Goal: Contribute content: Contribute content

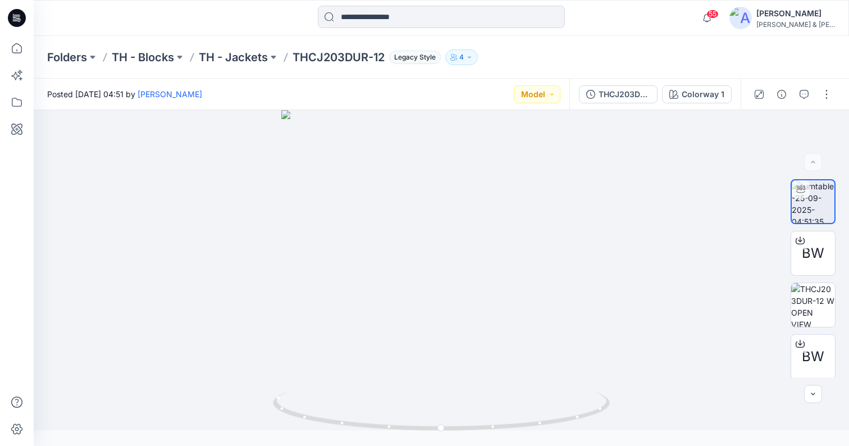
click at [620, 38] on div "Folders TH - Blocks TH - Jackets THCJ203DUR-12 Legacy Style 4" at bounding box center [441, 57] width 815 height 43
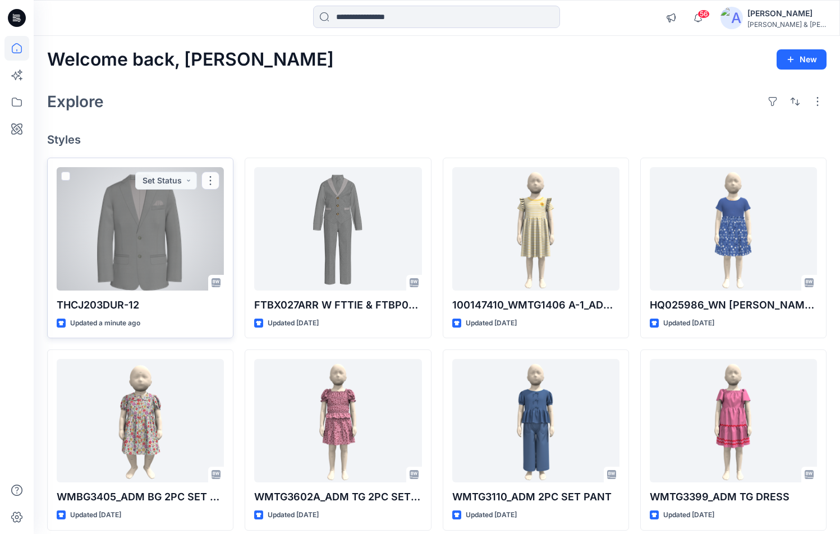
click at [158, 216] on div at bounding box center [140, 228] width 167 height 123
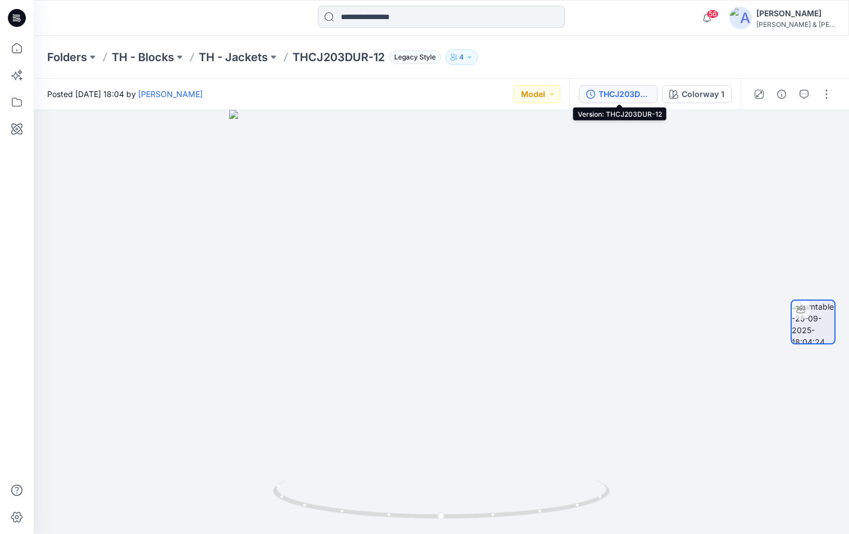
click at [617, 91] on div "THCJ203DUR-12" at bounding box center [624, 94] width 52 height 12
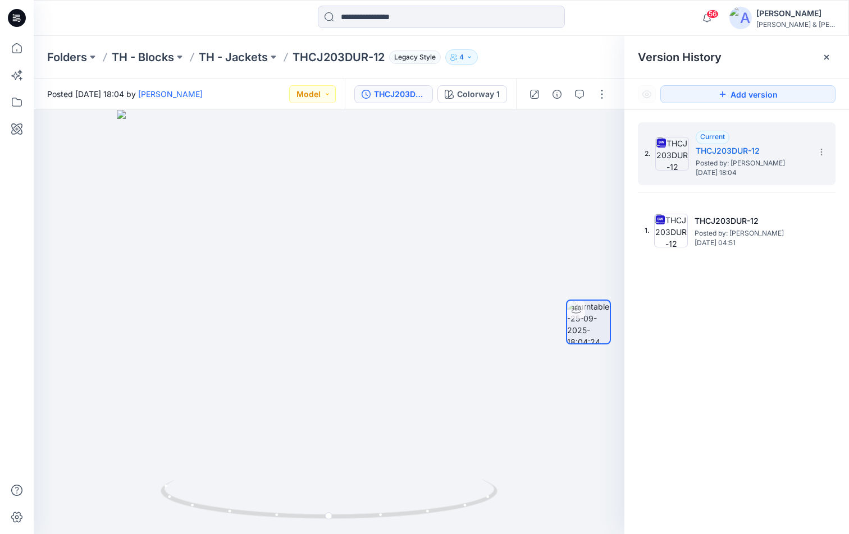
click at [758, 361] on div "2. Current THCJ203DUR-12 Posted by: Emily Reynaga Thursday, September 25, 2025 …" at bounding box center [736, 330] width 224 height 441
click at [830, 57] on div at bounding box center [826, 57] width 18 height 18
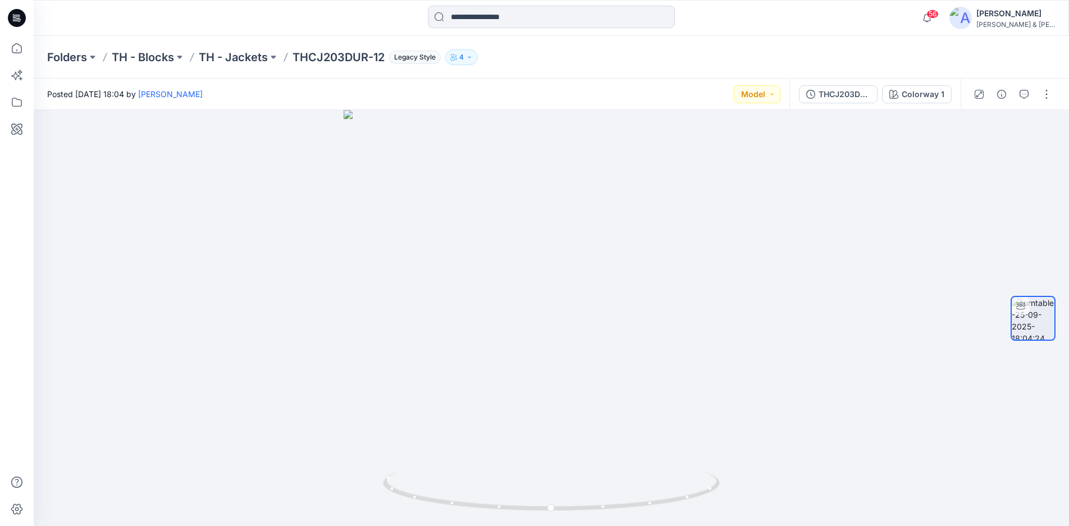
click at [700, 61] on div "Folders TH - Blocks TH - Jackets THCJ203DUR-12 Legacy Style 4" at bounding box center [507, 57] width 920 height 16
click at [848, 98] on icon "button" at bounding box center [978, 94] width 9 height 9
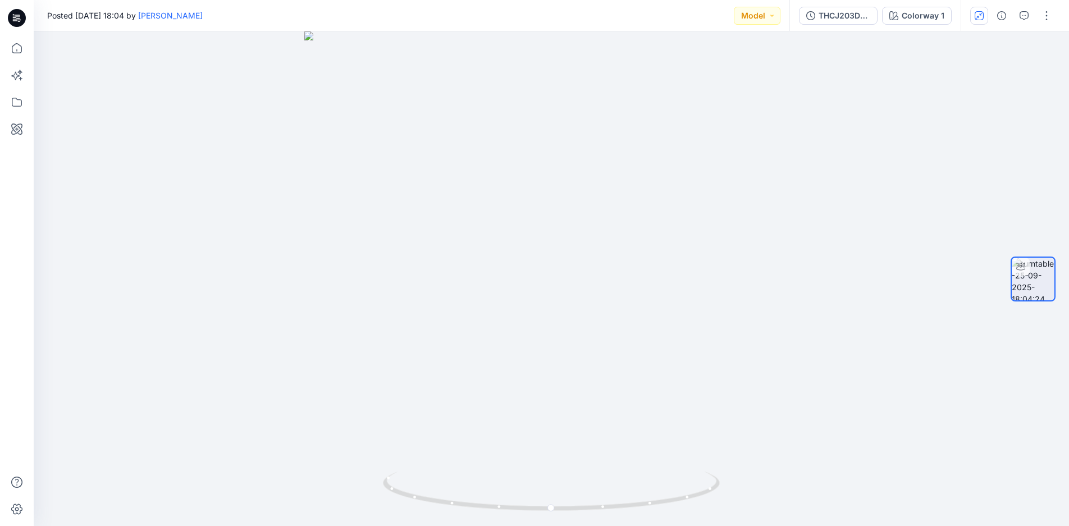
click at [848, 25] on div "THCJ203DUR-12 Colorway 1" at bounding box center [874, 15] width 171 height 31
click at [848, 14] on div "THCJ203DUR-12" at bounding box center [844, 16] width 52 height 12
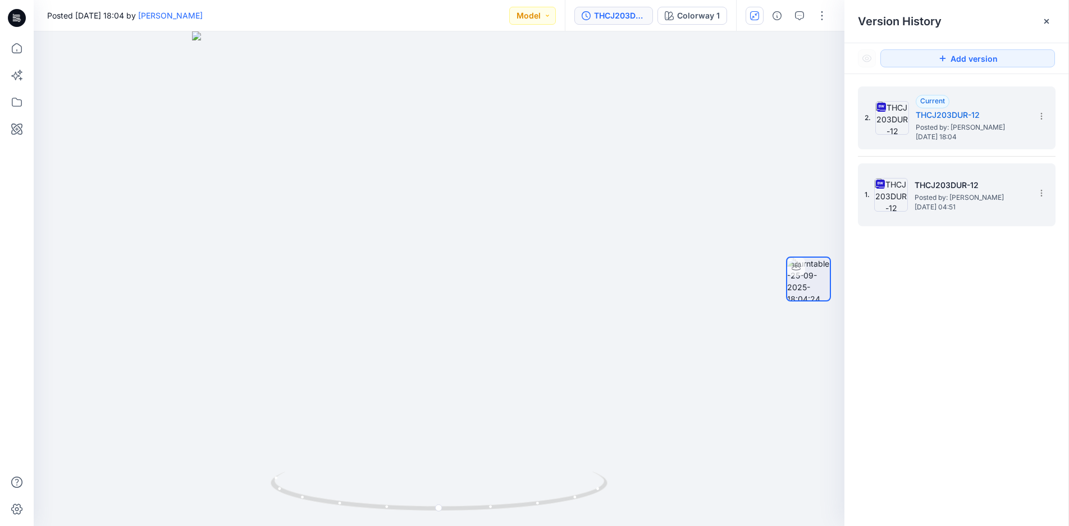
click at [848, 186] on h5 "THCJ203DUR-12" at bounding box center [970, 184] width 112 height 13
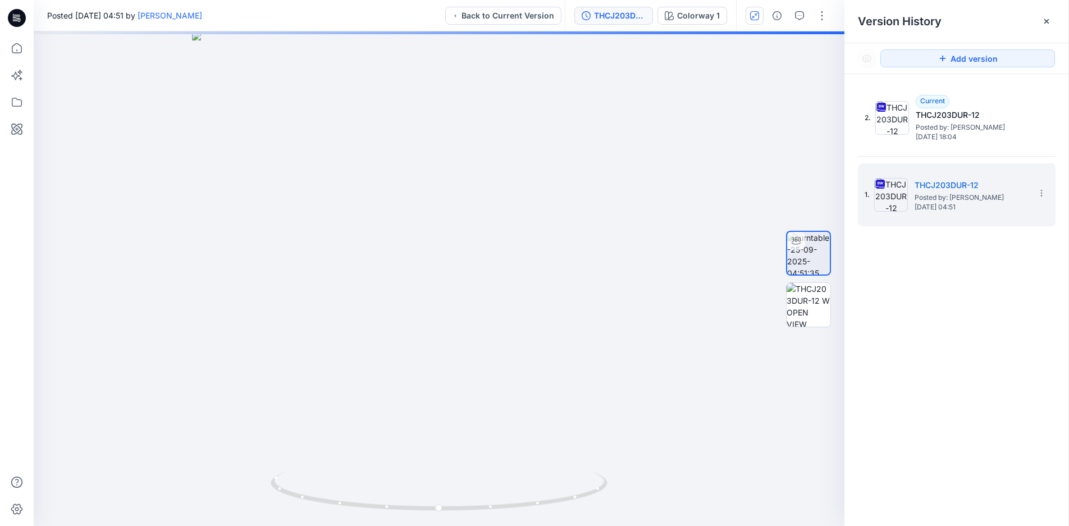
click at [399, 18] on div "Posted Thursday, September 25, 2025 04:51 by Badrul Huda Back to Current Version" at bounding box center [299, 15] width 531 height 31
click at [848, 20] on icon at bounding box center [1046, 21] width 4 height 4
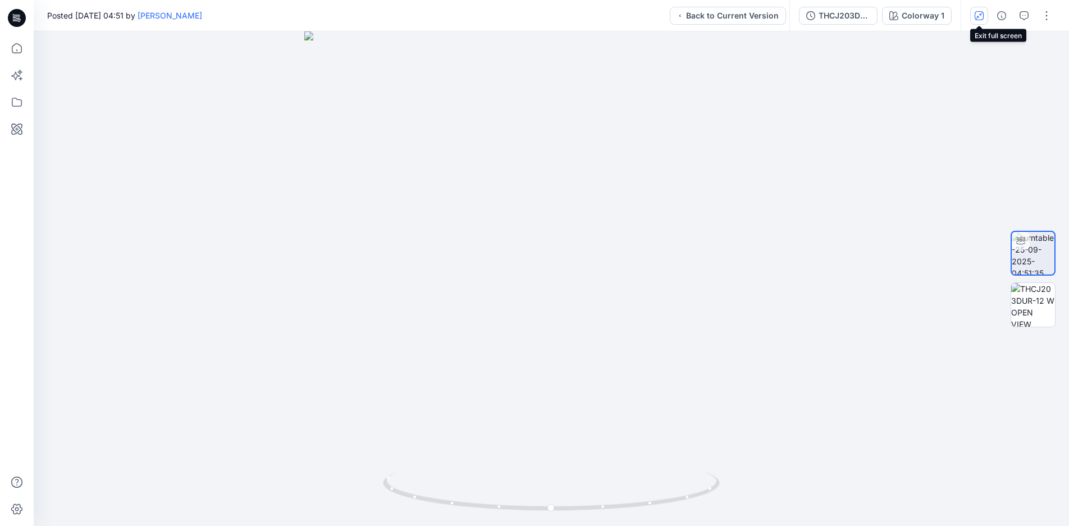
click at [848, 17] on icon "button" at bounding box center [978, 15] width 9 height 9
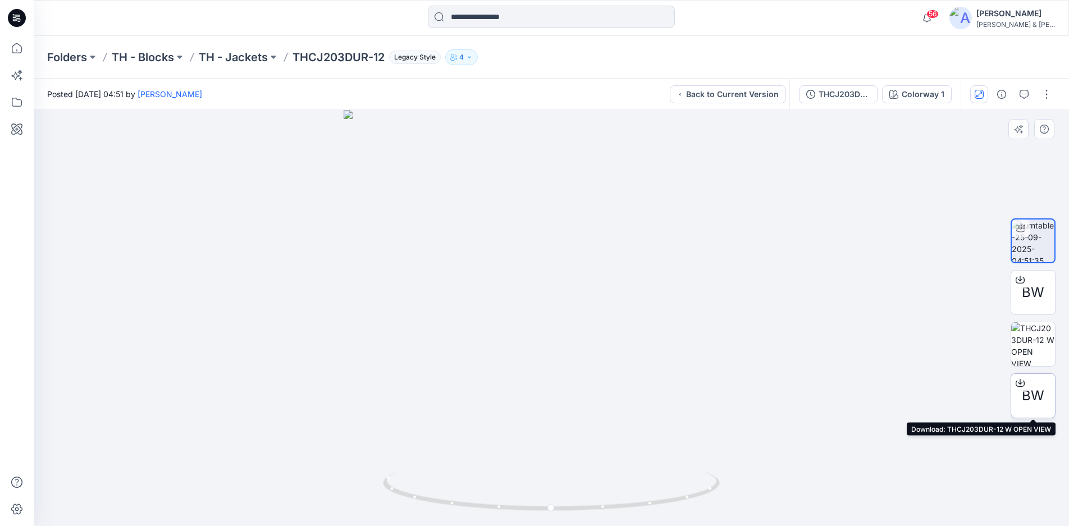
click at [848, 402] on span "BW" at bounding box center [1032, 396] width 22 height 20
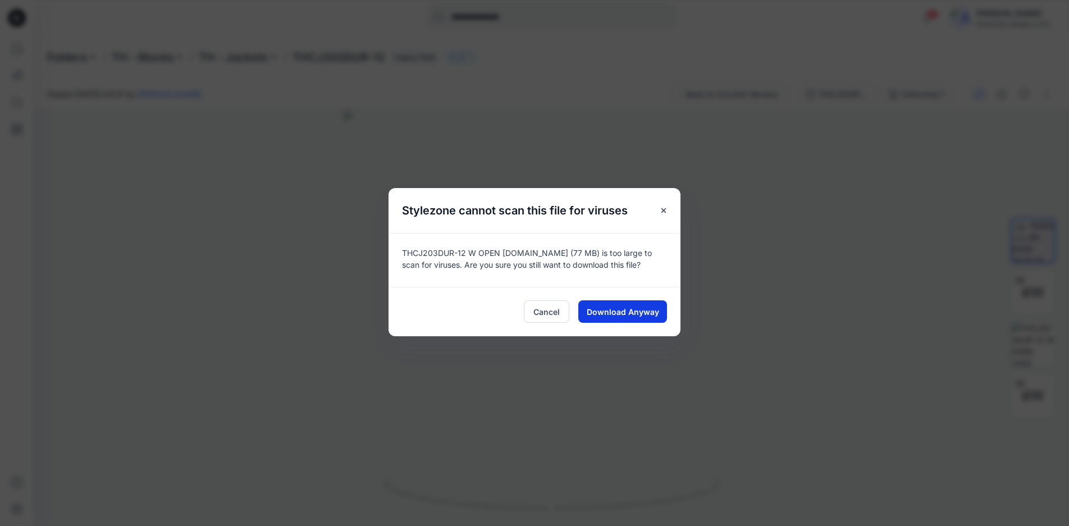
click at [617, 310] on span "Download Anyway" at bounding box center [622, 312] width 72 height 12
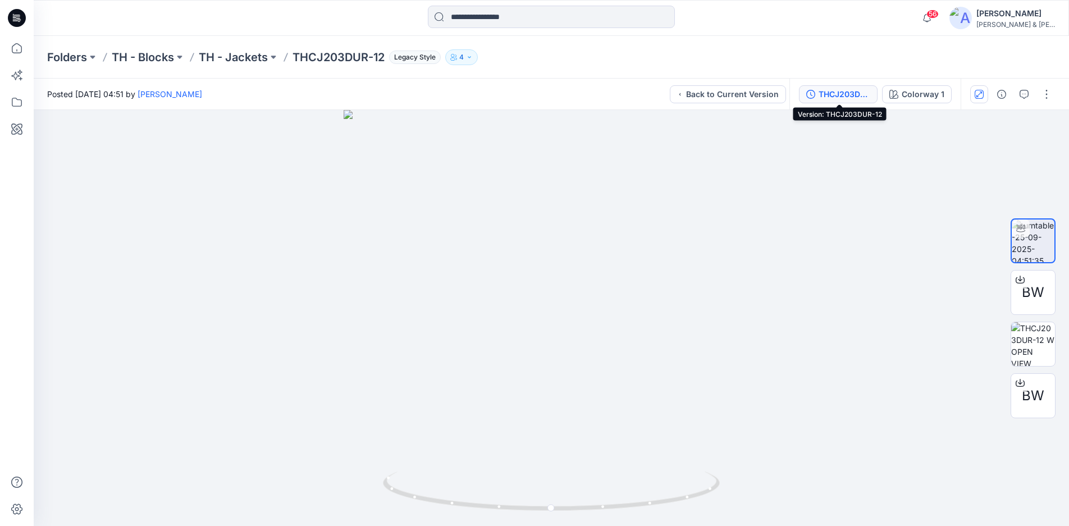
click at [848, 97] on div "THCJ203DUR-12" at bounding box center [844, 94] width 52 height 12
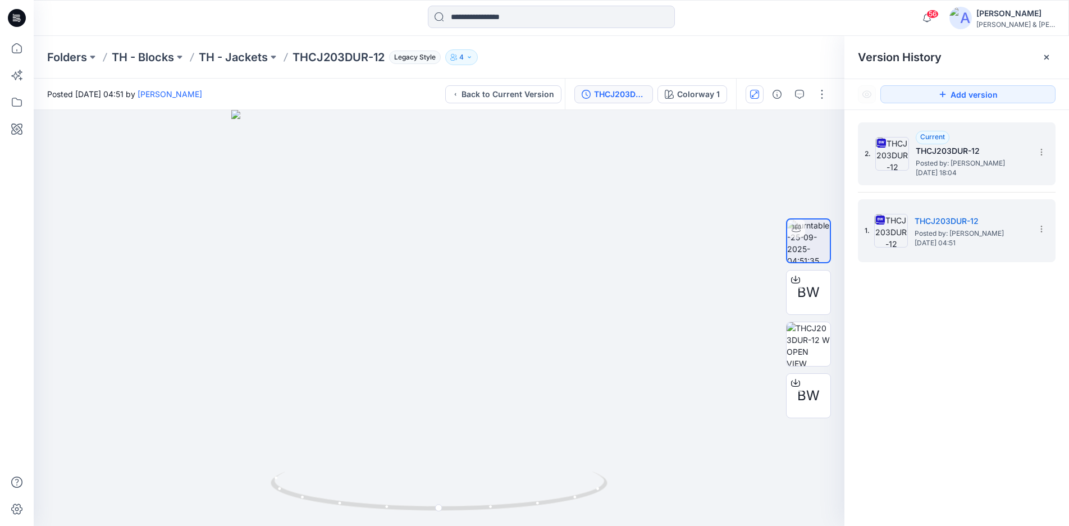
click at [848, 169] on span "[DATE] 18:04" at bounding box center [971, 173] width 112 height 8
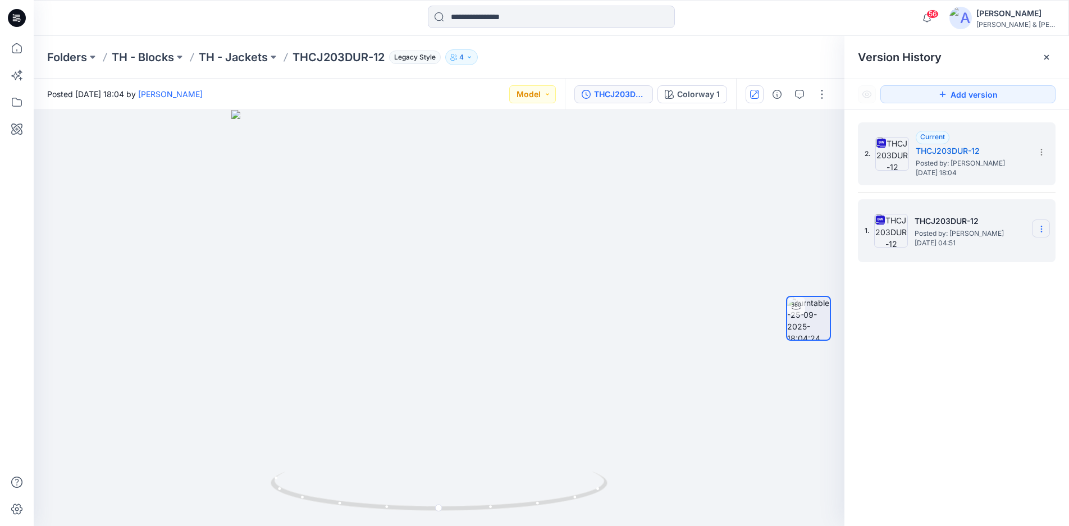
click at [848, 231] on section at bounding box center [1040, 228] width 18 height 18
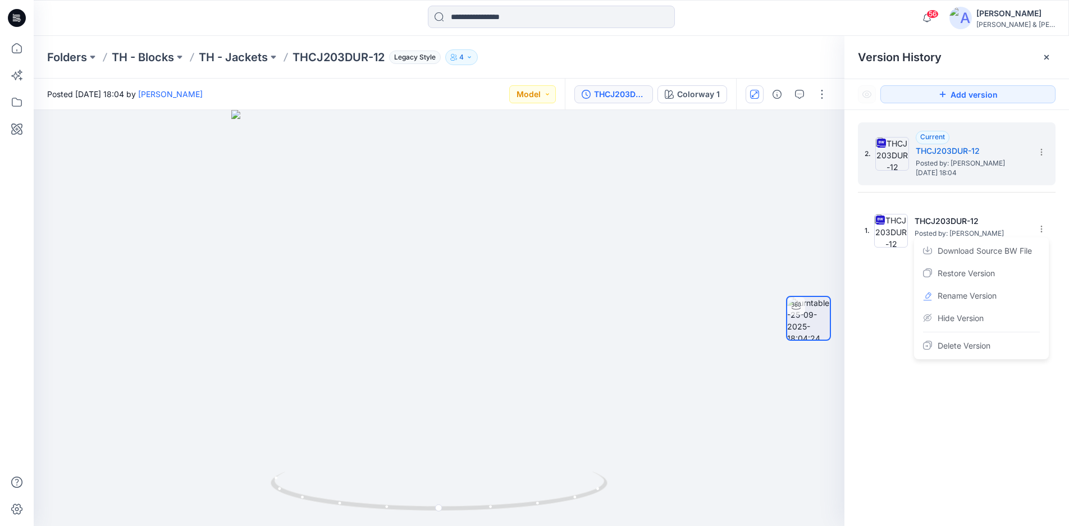
click at [848, 449] on div "2. Current THCJ203DUR-12 Posted by: Emily Reynaga Thursday, September 25, 2025 …" at bounding box center [956, 326] width 224 height 432
click at [848, 58] on icon at bounding box center [1046, 57] width 9 height 9
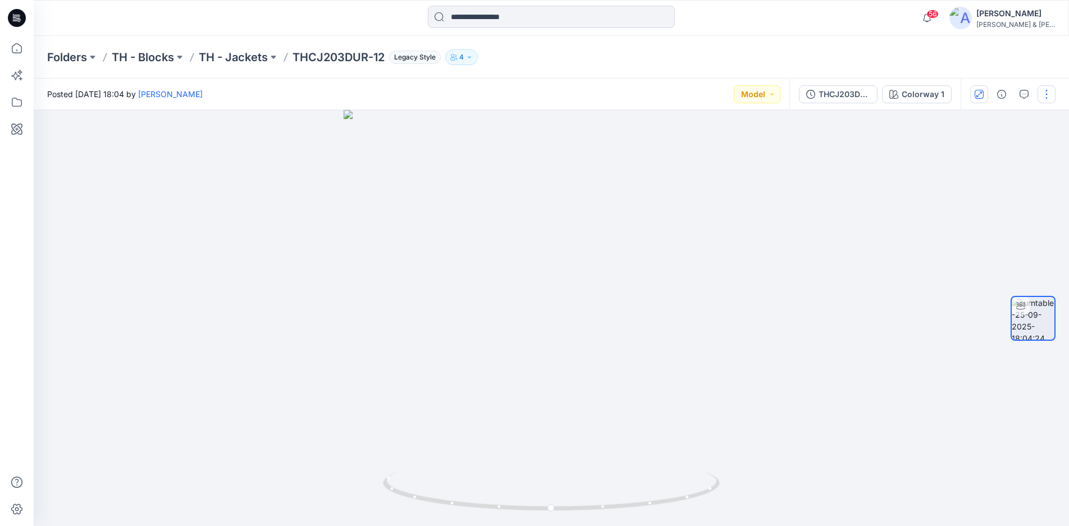
click at [848, 95] on button "button" at bounding box center [1046, 94] width 18 height 18
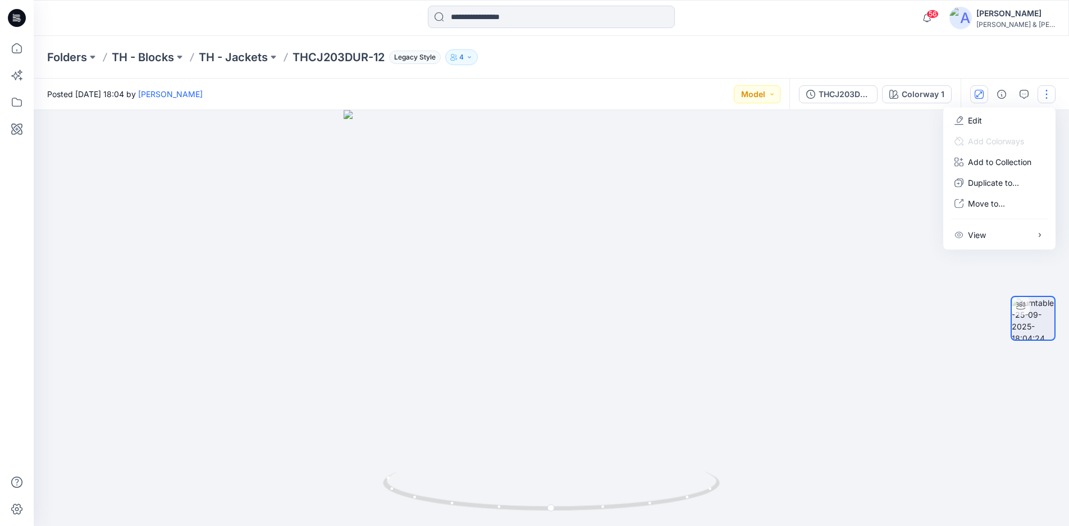
click at [848, 56] on div "Folders TH - Blocks TH - Jackets THCJ203DUR-12 Legacy Style 4" at bounding box center [507, 57] width 920 height 16
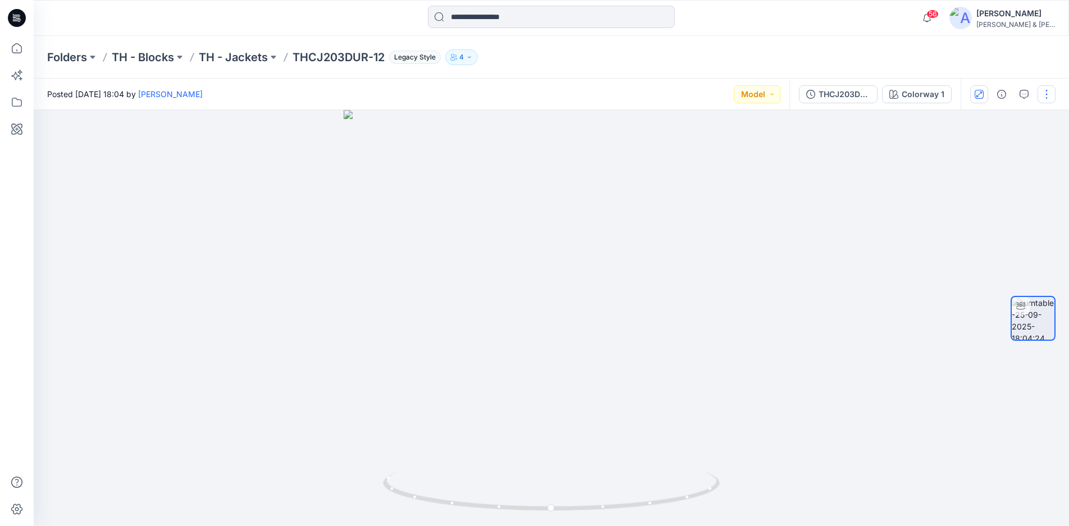
click at [848, 101] on button "button" at bounding box center [1046, 94] width 18 height 18
click at [848, 125] on button "Edit" at bounding box center [998, 120] width 103 height 21
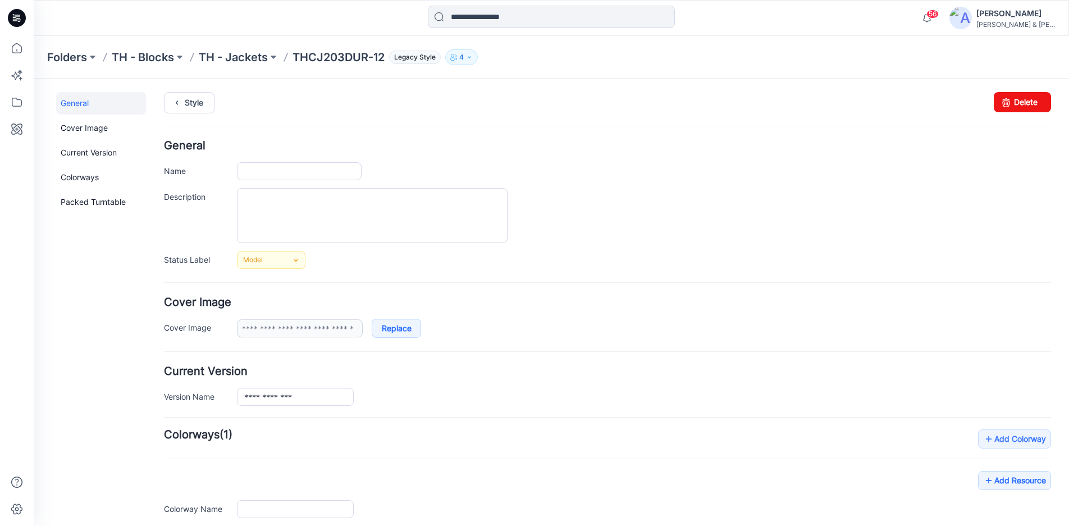
type input "**********"
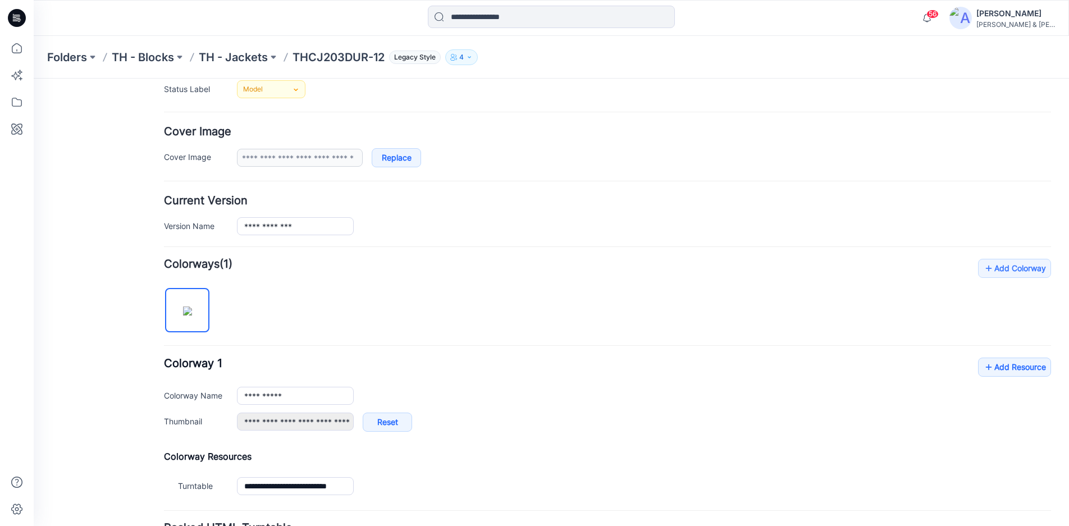
scroll to position [272, 0]
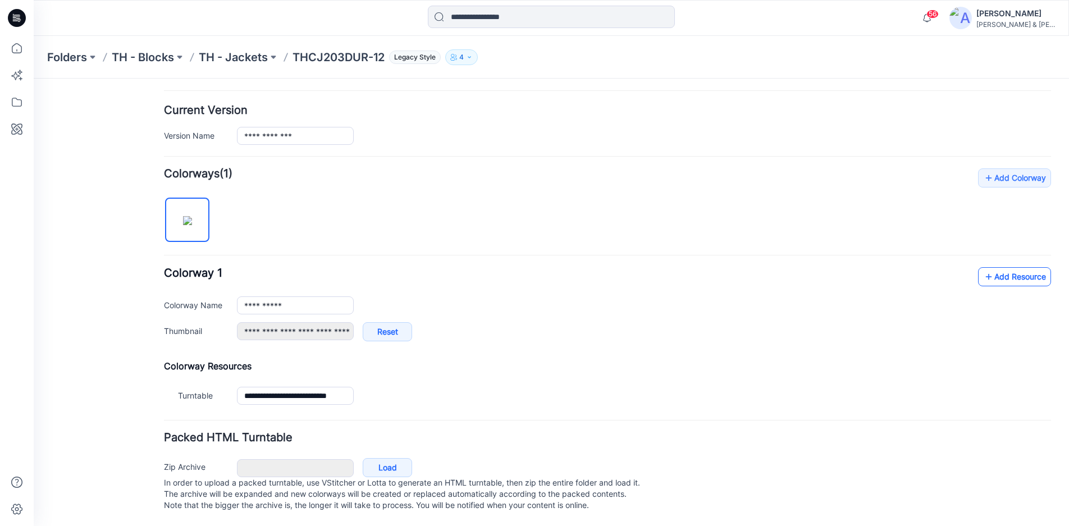
click at [983, 268] on icon at bounding box center [988, 277] width 11 height 18
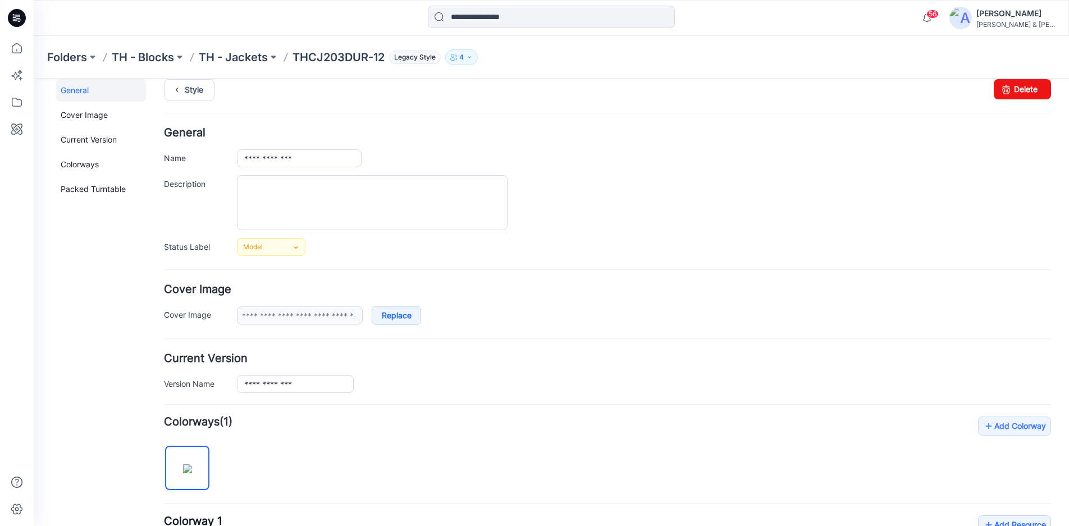
scroll to position [0, 0]
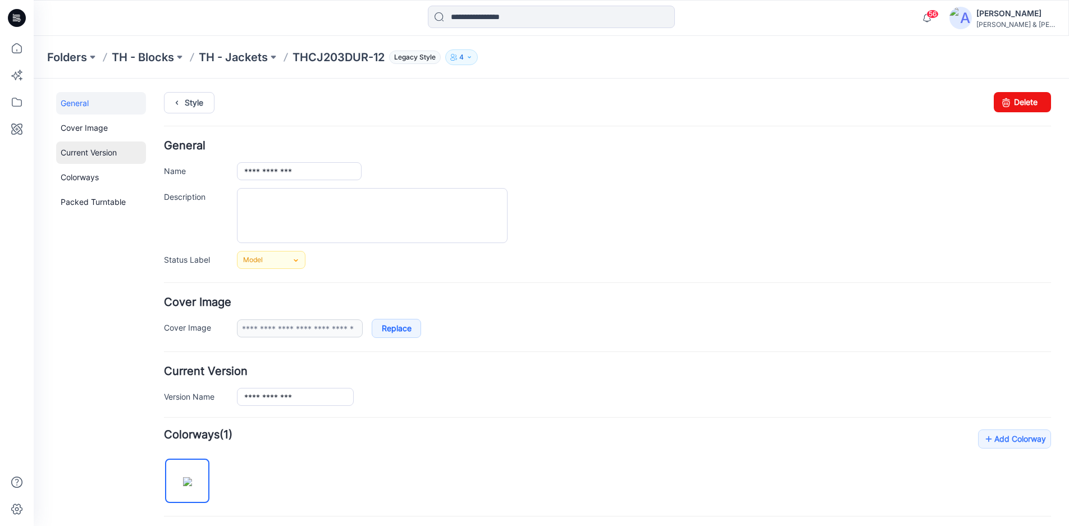
click at [97, 150] on link "Current Version" at bounding box center [101, 152] width 90 height 22
click at [82, 109] on link "General" at bounding box center [101, 103] width 90 height 22
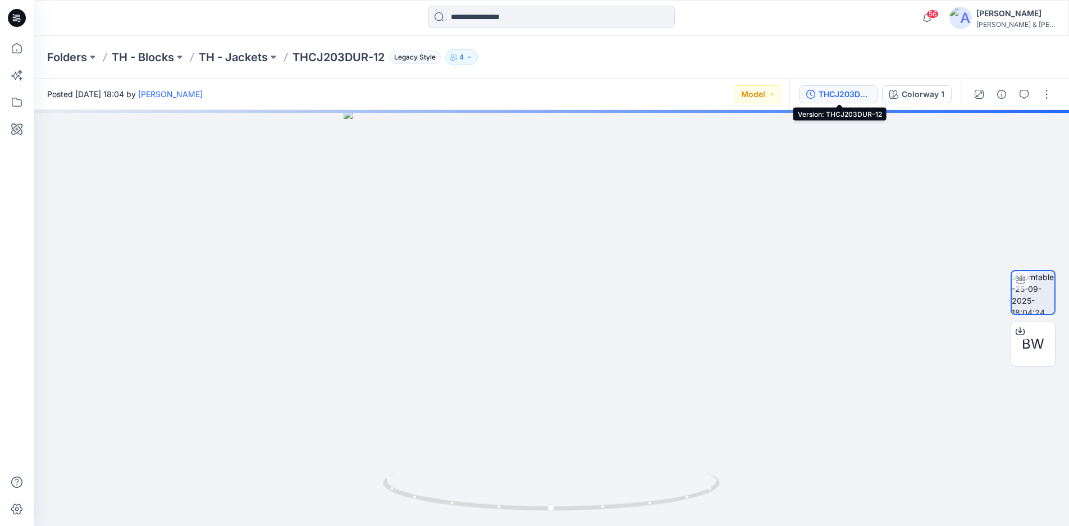
click at [838, 93] on div "THCJ203DUR-12" at bounding box center [844, 94] width 52 height 12
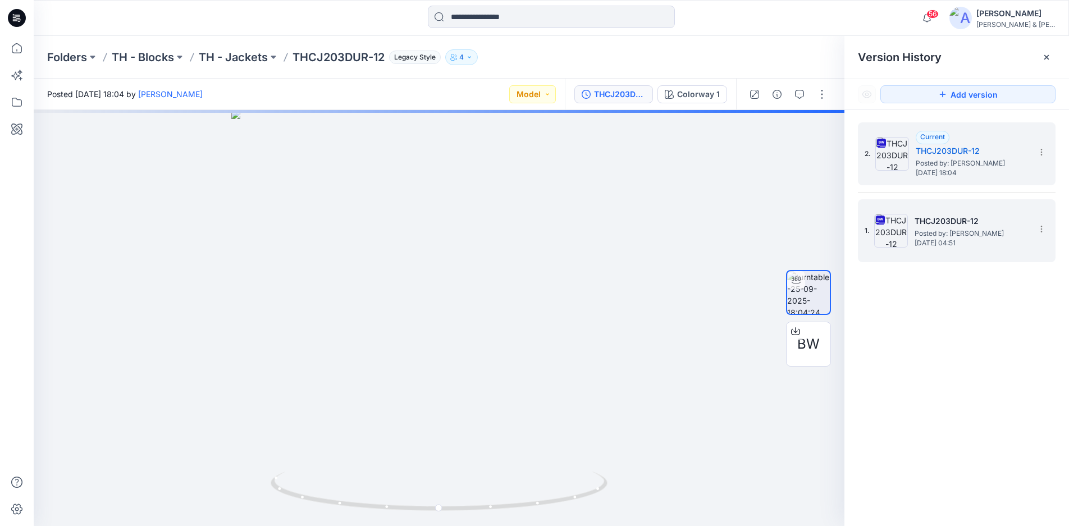
click at [996, 218] on h5 "THCJ203DUR-12" at bounding box center [970, 220] width 112 height 13
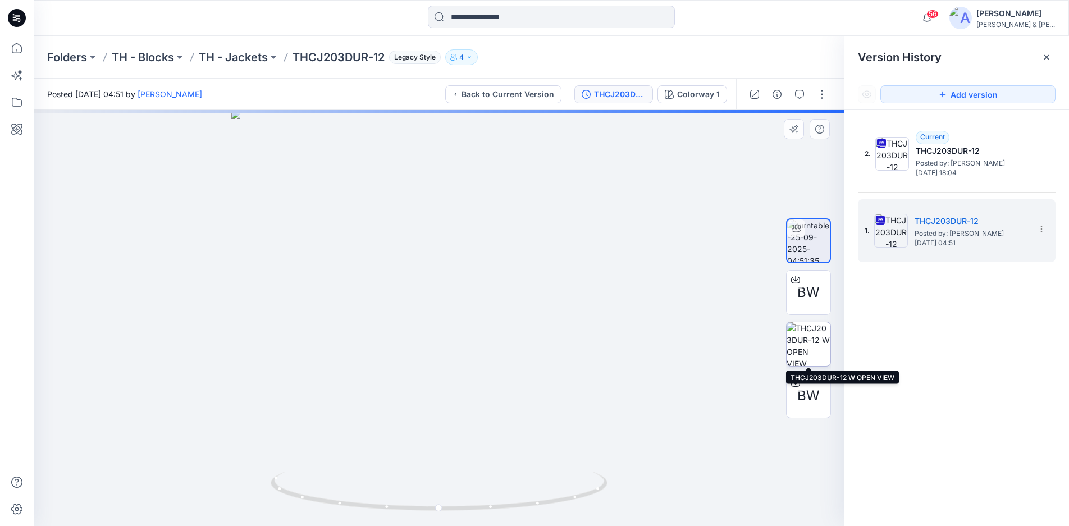
click at [816, 343] on img at bounding box center [808, 344] width 44 height 44
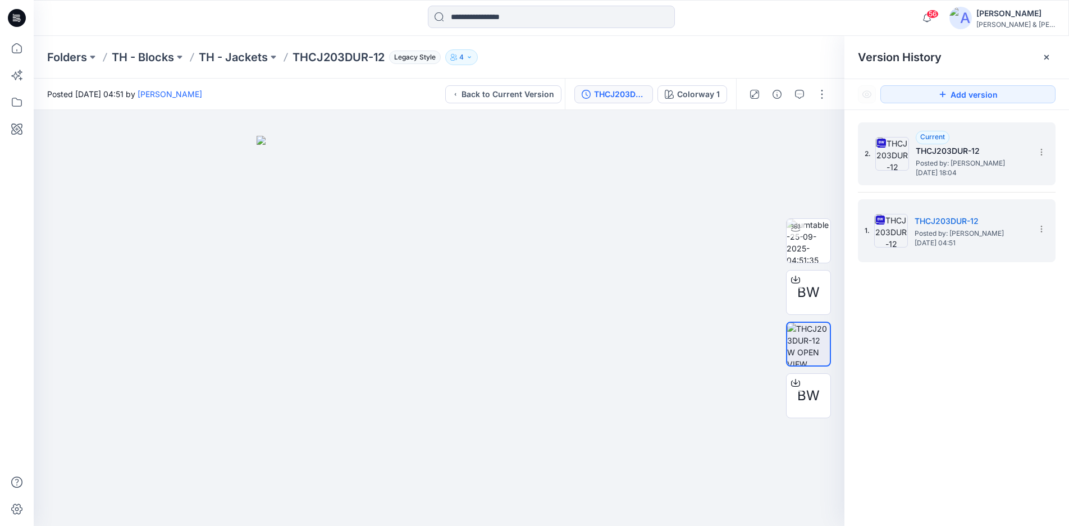
click at [1001, 160] on span "Posted by: Emily Reynaga" at bounding box center [971, 163] width 112 height 11
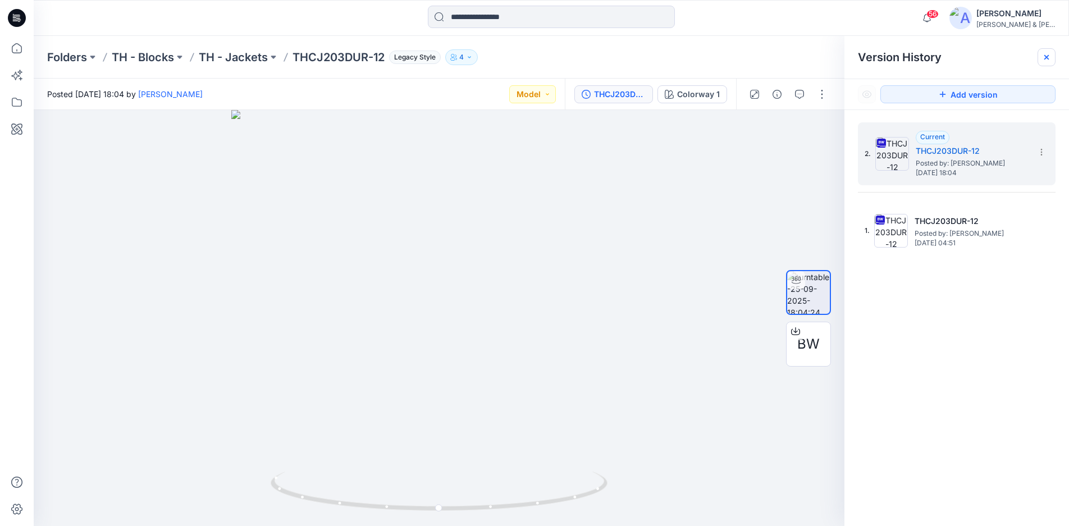
click at [1045, 58] on icon at bounding box center [1046, 57] width 4 height 4
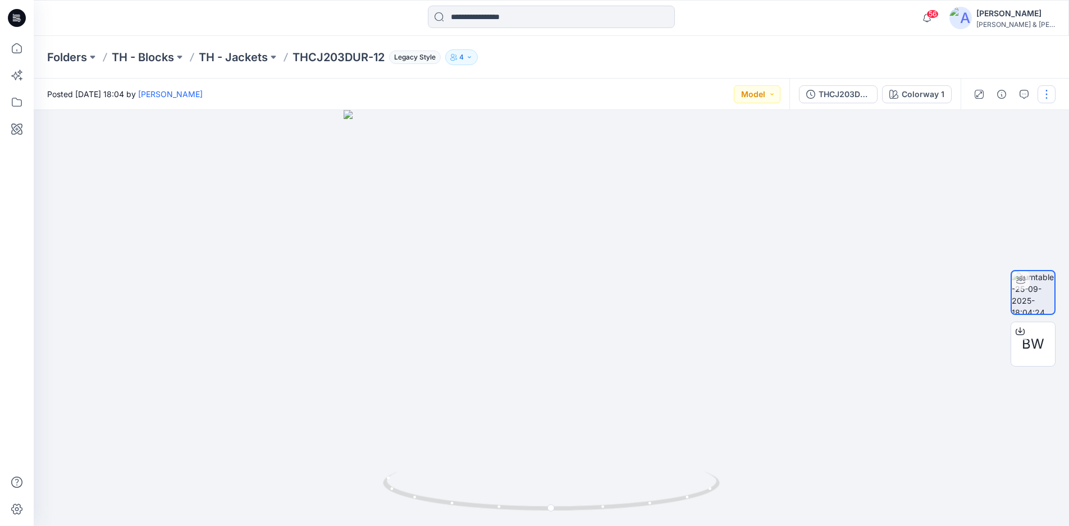
click at [1044, 95] on button "button" at bounding box center [1046, 94] width 18 height 18
click at [979, 124] on p "Edit" at bounding box center [974, 120] width 14 height 12
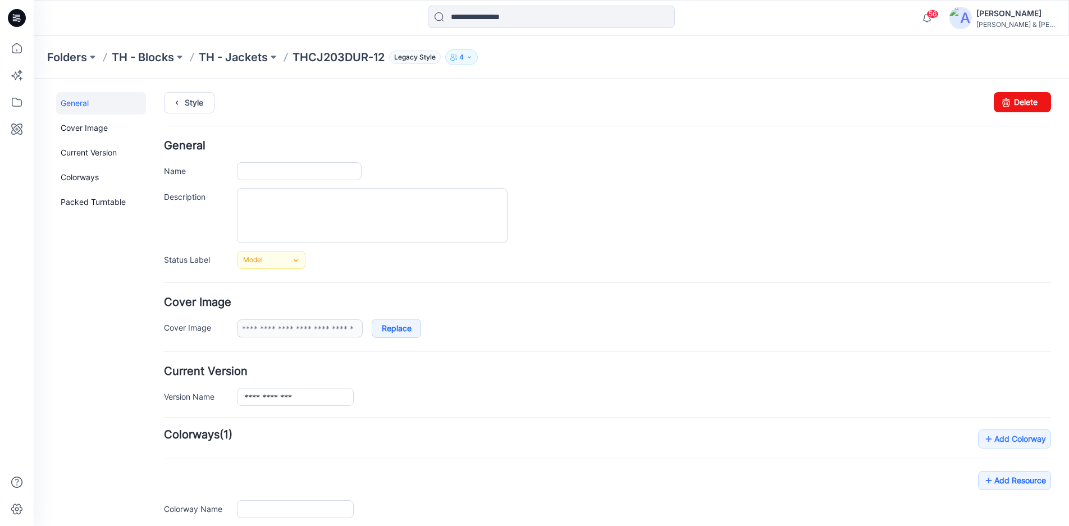
type input "**********"
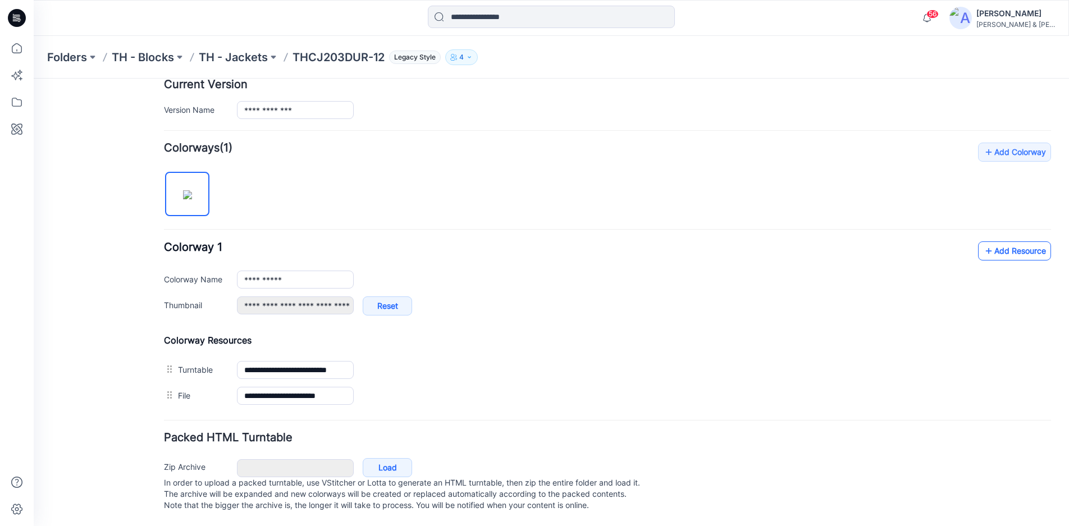
click at [988, 241] on link "Add Resource" at bounding box center [1014, 250] width 73 height 19
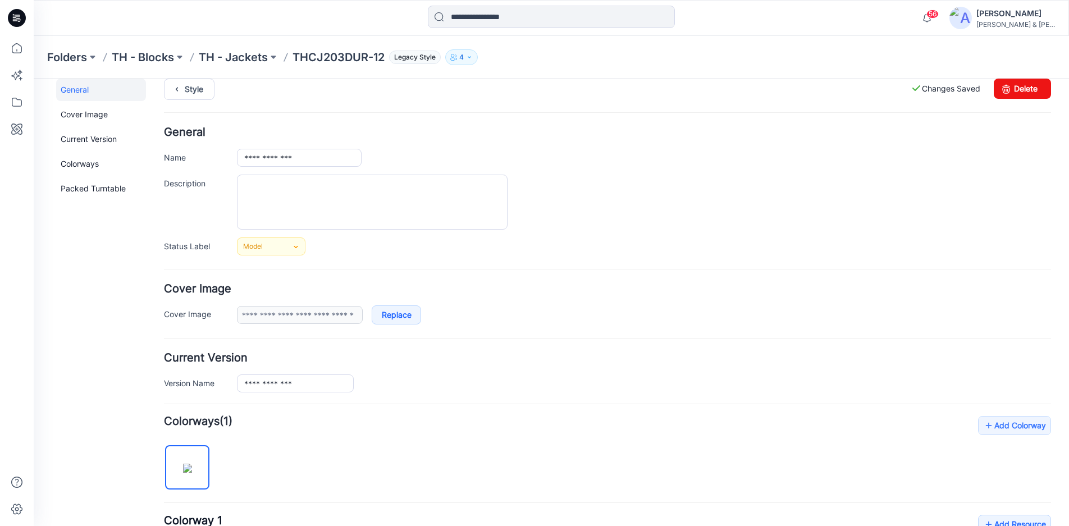
scroll to position [0, 0]
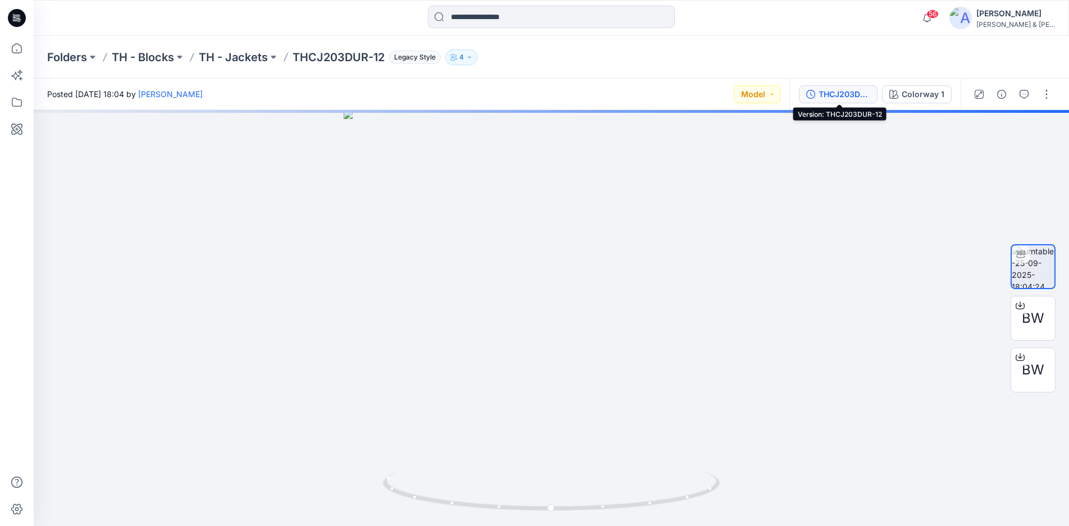
click at [832, 94] on div "THCJ203DUR-12" at bounding box center [844, 94] width 52 height 12
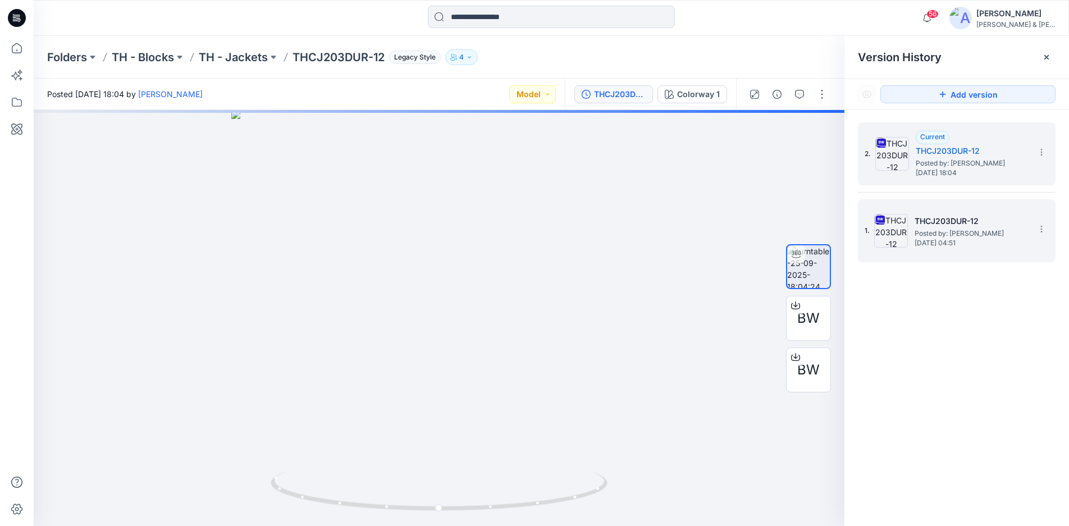
click at [974, 236] on span "Posted by: [PERSON_NAME]" at bounding box center [970, 233] width 112 height 11
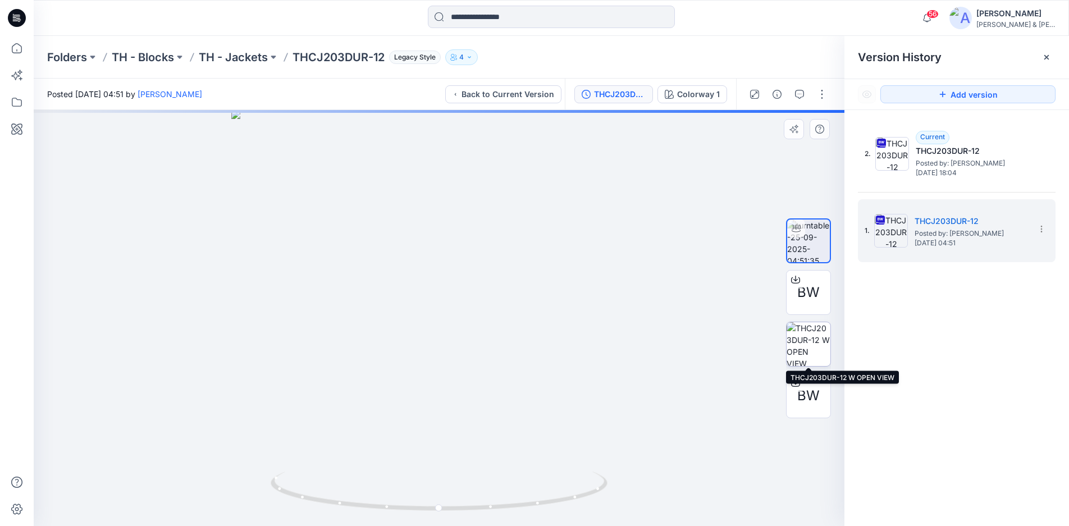
click at [810, 348] on img at bounding box center [808, 344] width 44 height 44
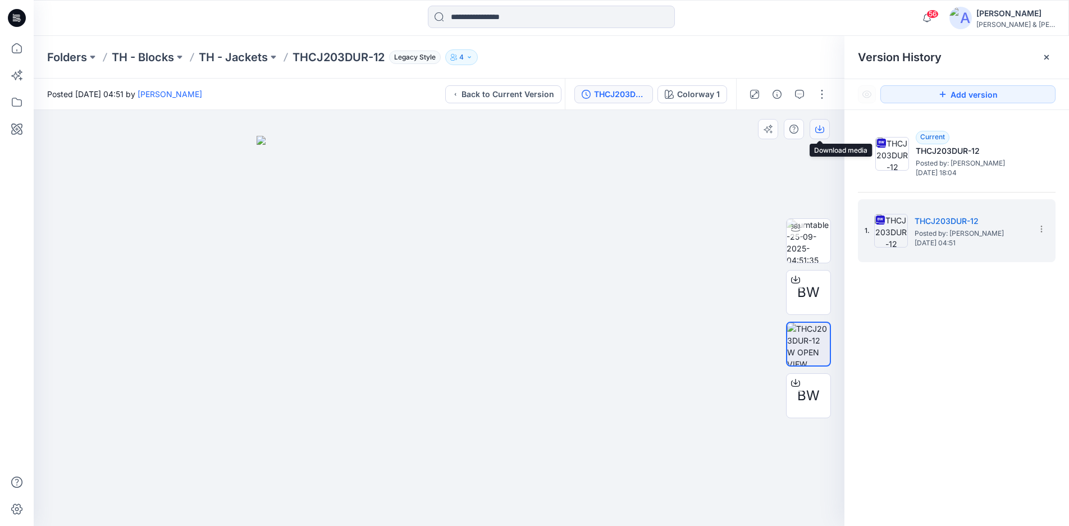
click at [819, 132] on icon "button" at bounding box center [819, 130] width 9 height 6
click at [1042, 56] on icon at bounding box center [1046, 57] width 9 height 9
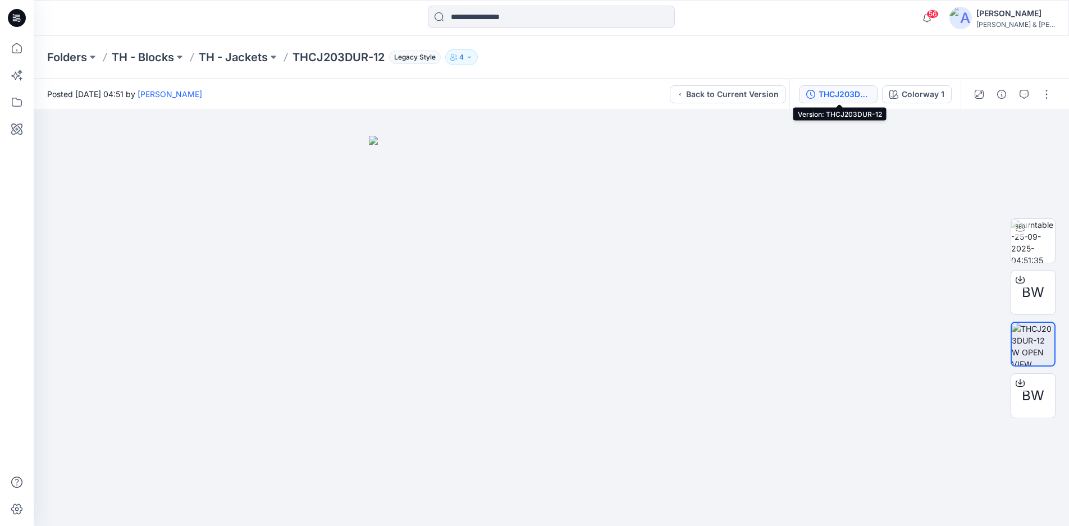
click at [850, 93] on div "THCJ203DUR-12" at bounding box center [844, 94] width 52 height 12
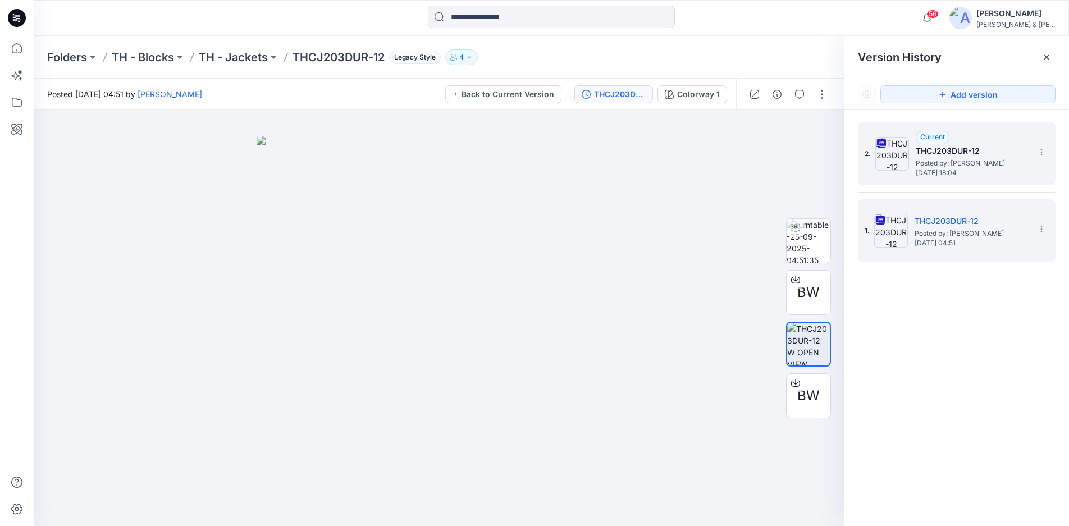
click at [951, 172] on span "[DATE] 18:04" at bounding box center [971, 173] width 112 height 8
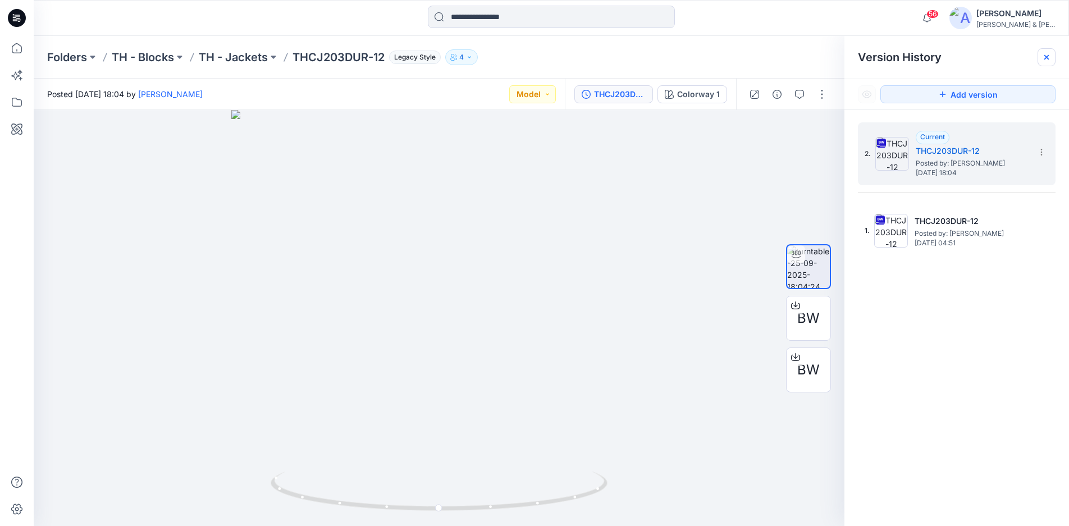
click at [1039, 57] on div at bounding box center [1046, 57] width 18 height 18
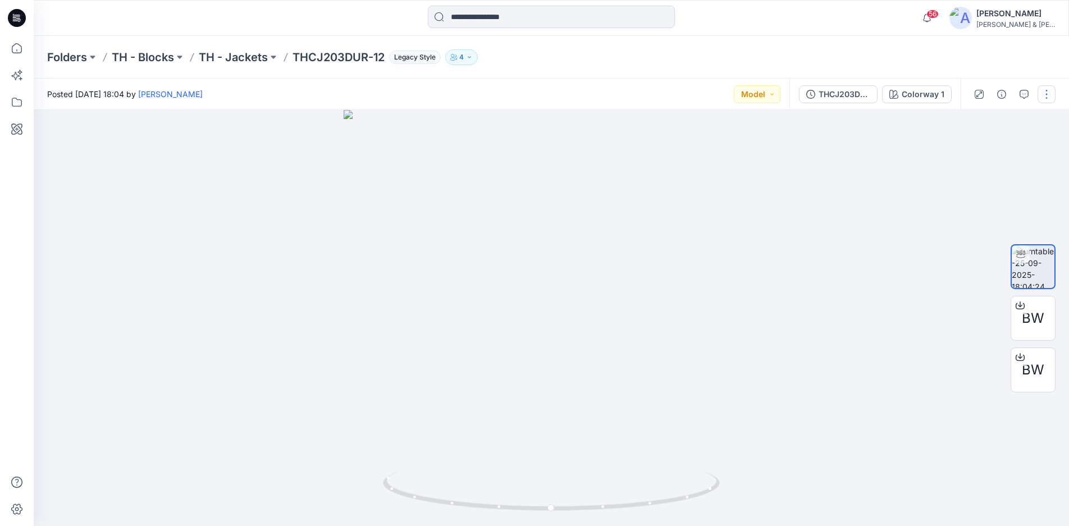
click at [1047, 92] on button "button" at bounding box center [1046, 94] width 18 height 18
click at [985, 118] on button "Edit" at bounding box center [998, 120] width 103 height 21
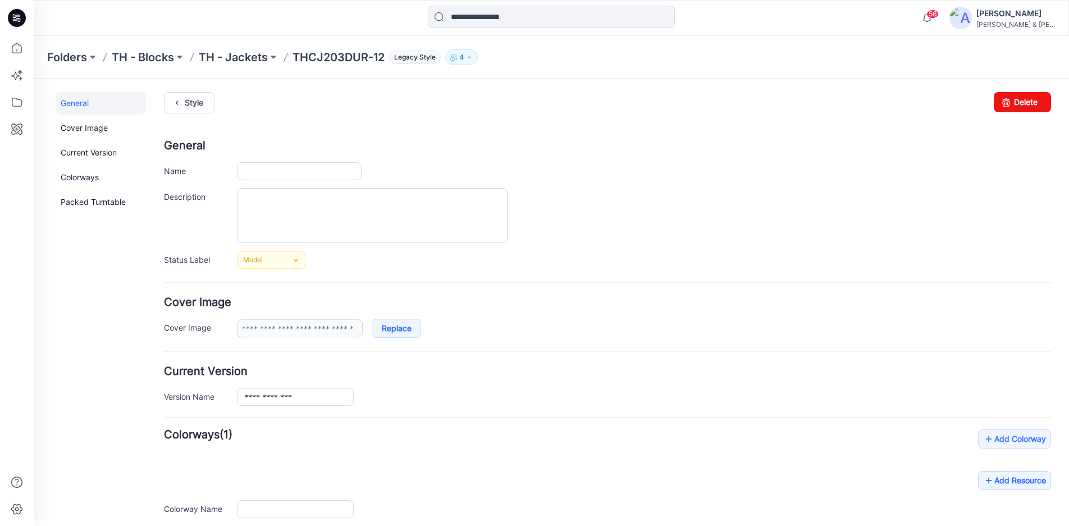
type input "**********"
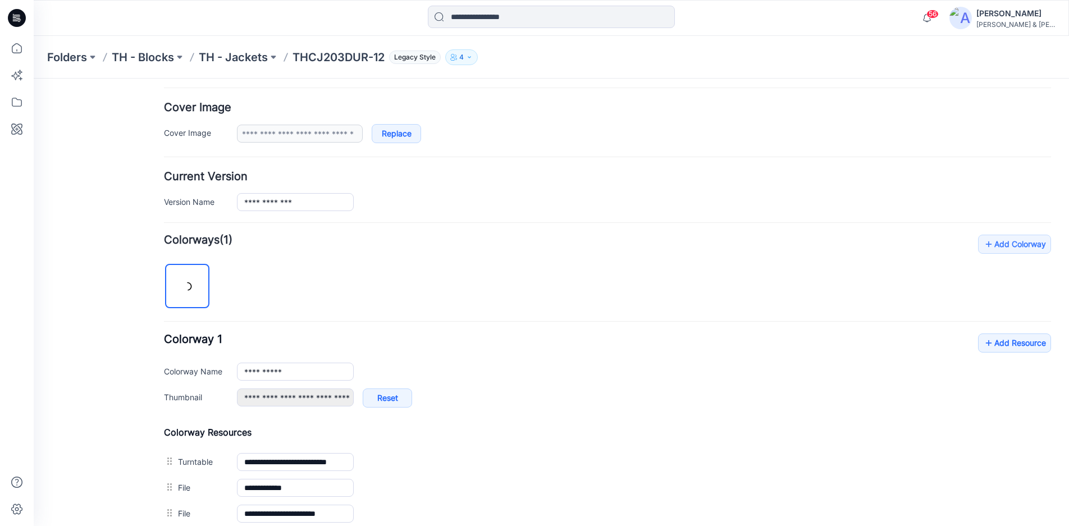
scroll to position [322, 0]
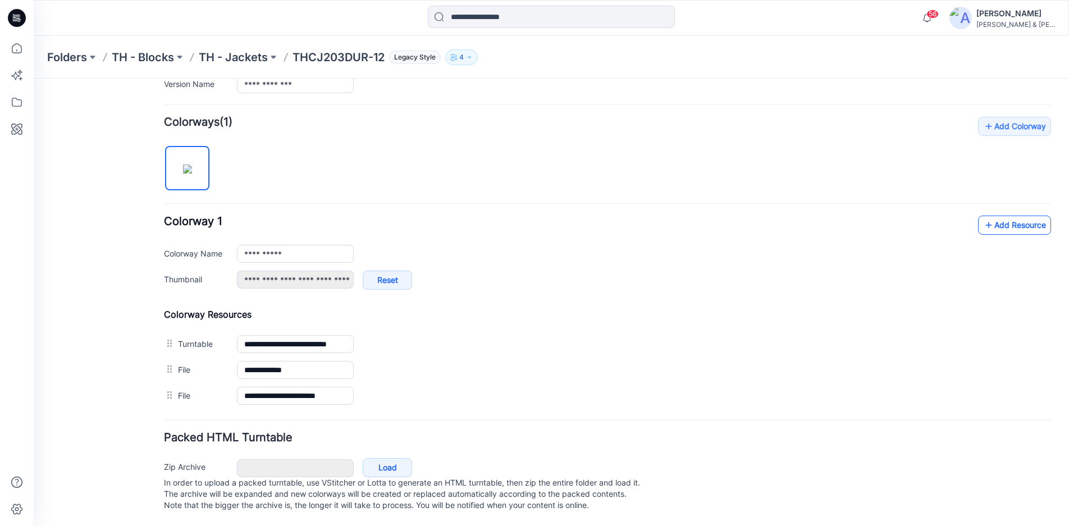
click at [984, 218] on link "Add Resource" at bounding box center [1014, 224] width 73 height 19
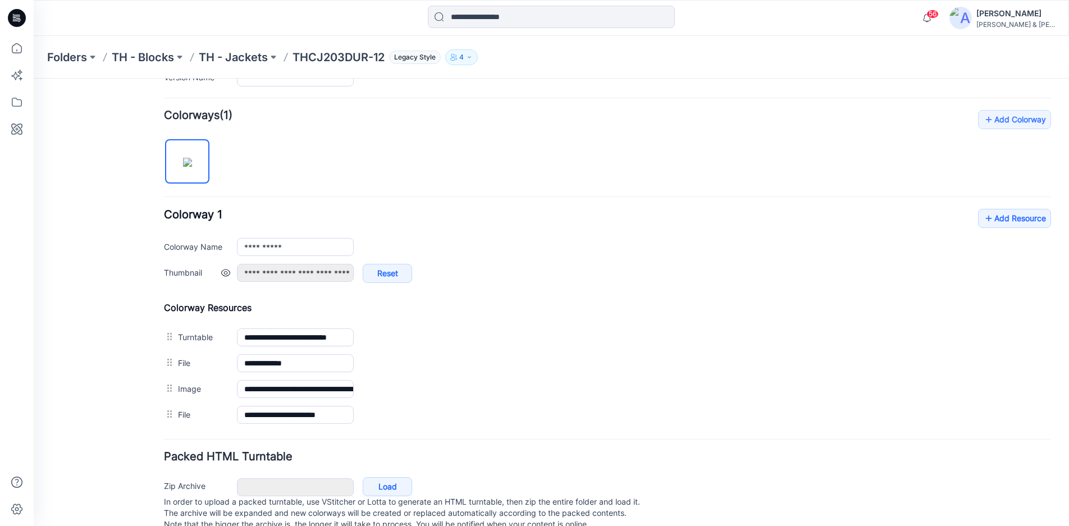
scroll to position [0, 0]
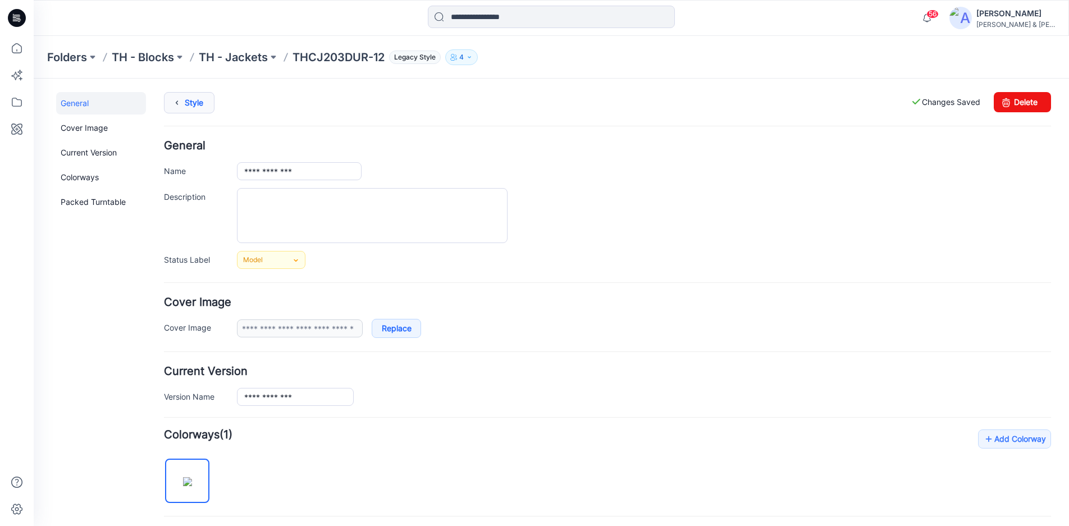
click at [189, 99] on link "Style" at bounding box center [189, 102] width 51 height 21
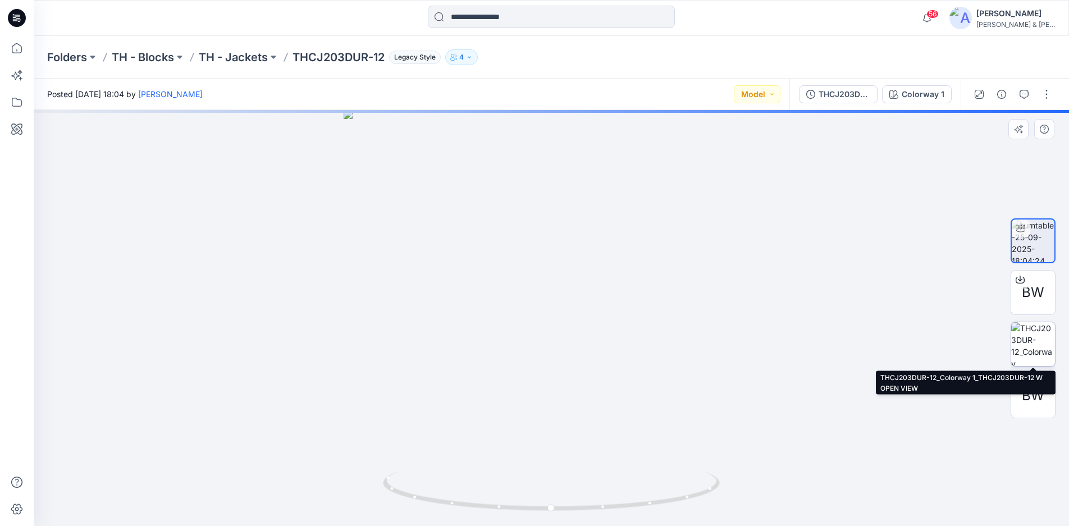
click at [1033, 344] on img at bounding box center [1033, 344] width 44 height 44
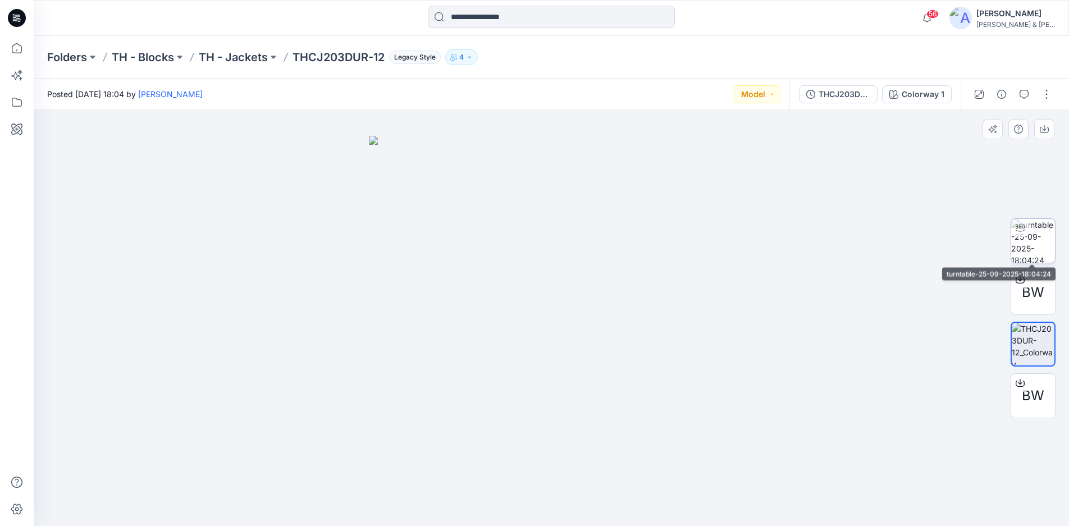
click at [1038, 242] on img at bounding box center [1033, 241] width 44 height 44
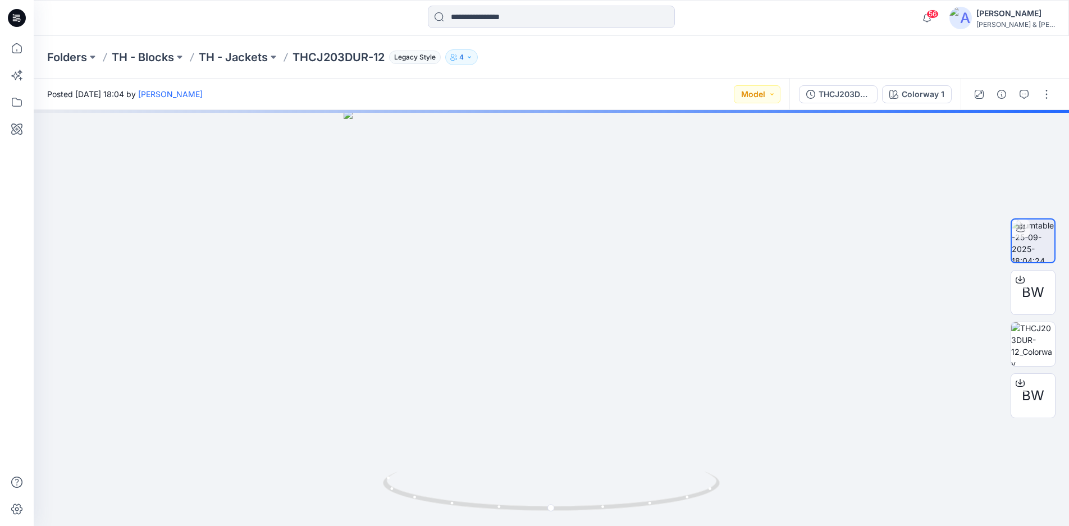
click at [627, 87] on div "Posted [DATE] 18:04 by [PERSON_NAME] Model" at bounding box center [411, 94] width 755 height 31
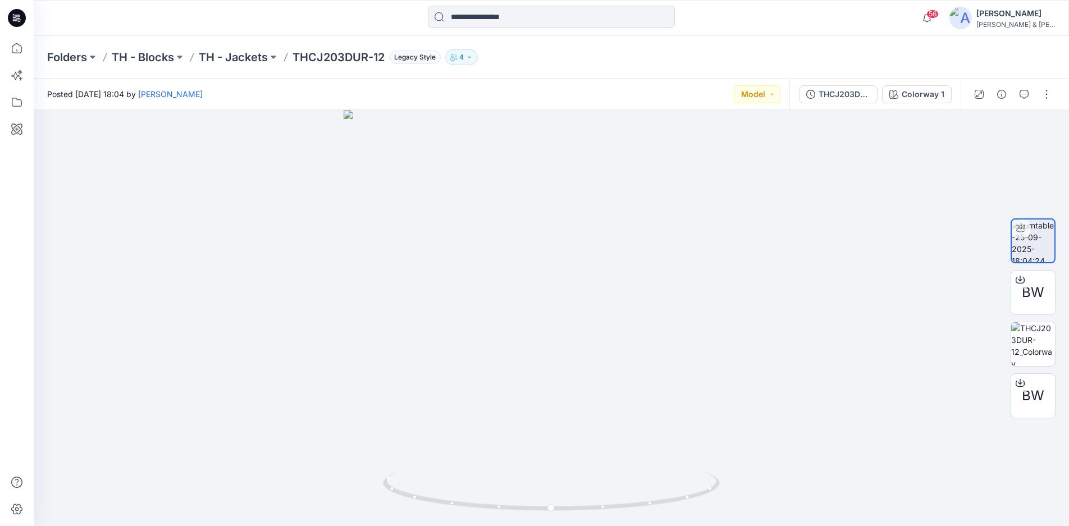
click at [571, 90] on div "Posted [DATE] 18:04 by [PERSON_NAME] Model" at bounding box center [411, 94] width 755 height 31
